Goal: Information Seeking & Learning: Check status

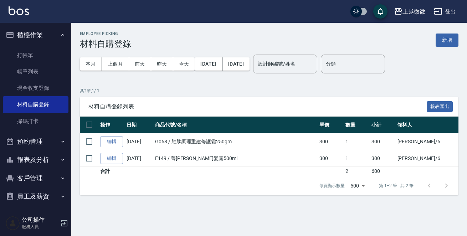
click at [32, 185] on button "客戶管理" at bounding box center [36, 178] width 66 height 19
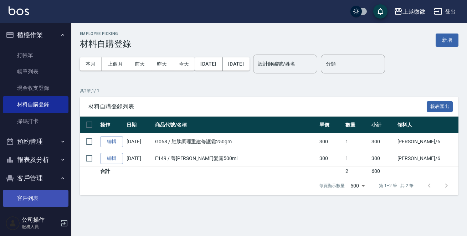
click at [32, 194] on link "客戶列表" at bounding box center [36, 198] width 66 height 16
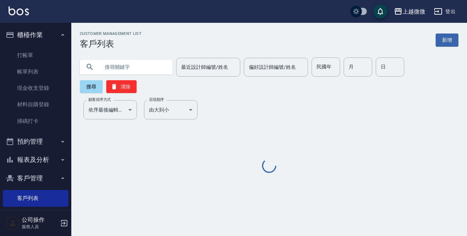
click at [127, 66] on input "text" at bounding box center [133, 66] width 67 height 19
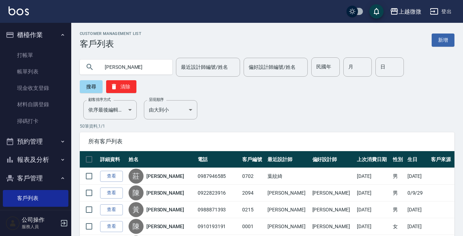
type input "[PERSON_NAME]"
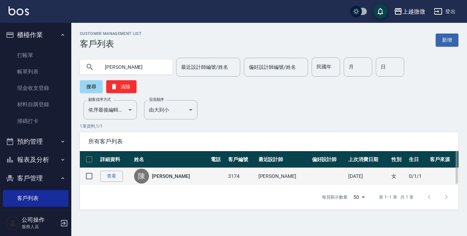
click at [169, 172] on link "[PERSON_NAME]" at bounding box center [171, 175] width 38 height 7
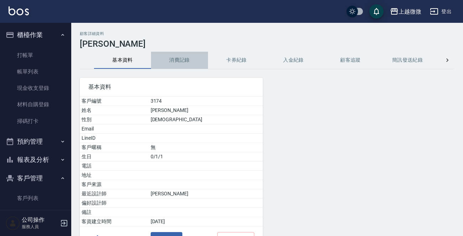
click at [184, 57] on button "消費記錄" at bounding box center [179, 60] width 57 height 17
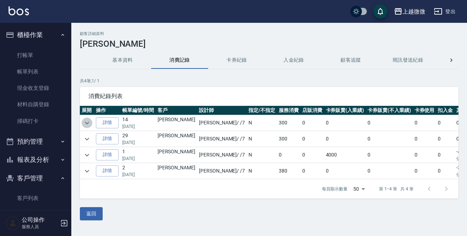
click at [86, 122] on icon "expand row" at bounding box center [87, 123] width 9 height 9
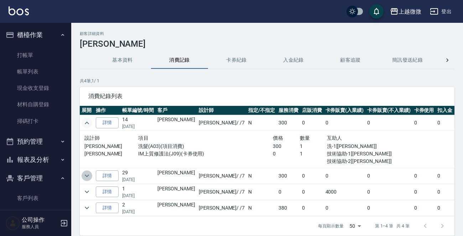
click at [86, 178] on icon "expand row" at bounding box center [87, 175] width 9 height 9
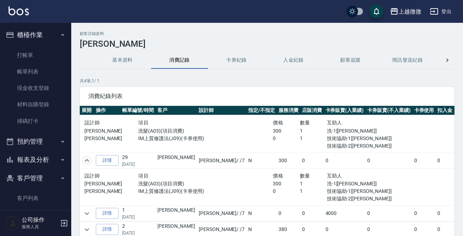
scroll to position [23, 0]
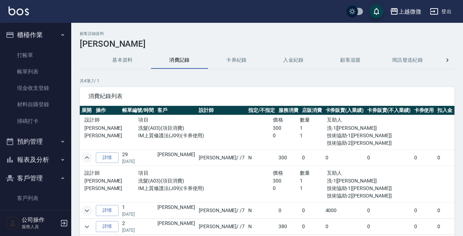
click at [88, 209] on icon "expand row" at bounding box center [87, 210] width 4 height 2
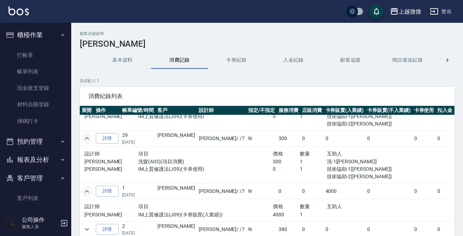
scroll to position [45, 0]
